Goal: Navigation & Orientation: Understand site structure

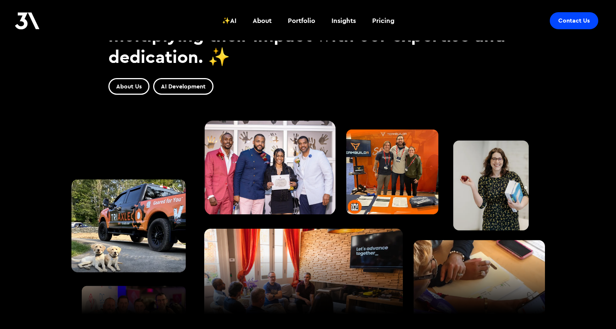
scroll to position [691, 0]
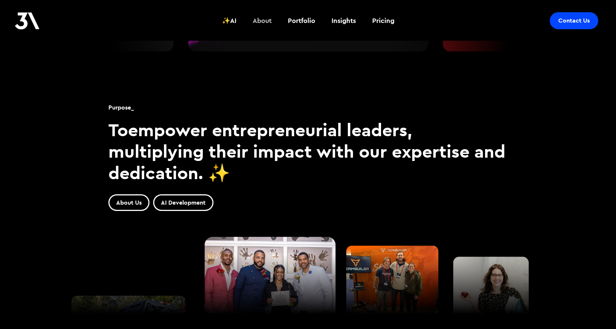
click at [269, 20] on div "About" at bounding box center [262, 21] width 19 height 10
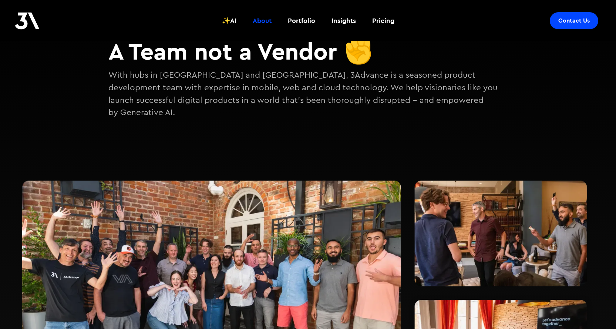
scroll to position [74, 0]
click at [301, 23] on div "Portfolio" at bounding box center [301, 21] width 27 height 10
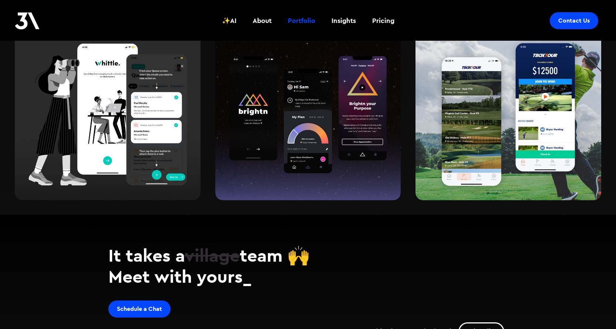
scroll to position [993, 0]
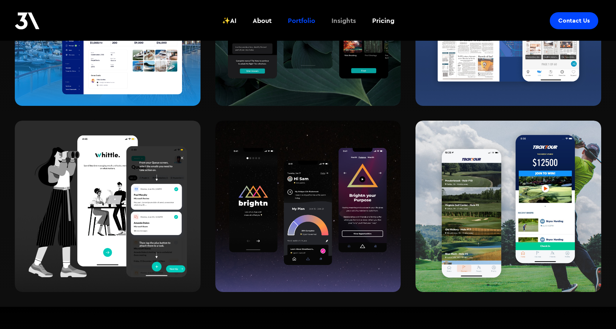
click at [341, 23] on div "Insights" at bounding box center [343, 21] width 24 height 10
